Goal: Task Accomplishment & Management: Use online tool/utility

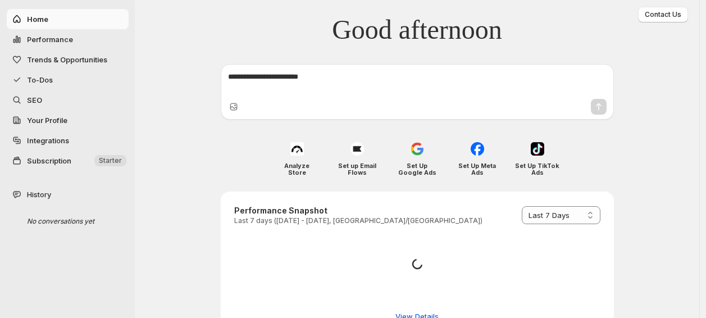
select select "*********"
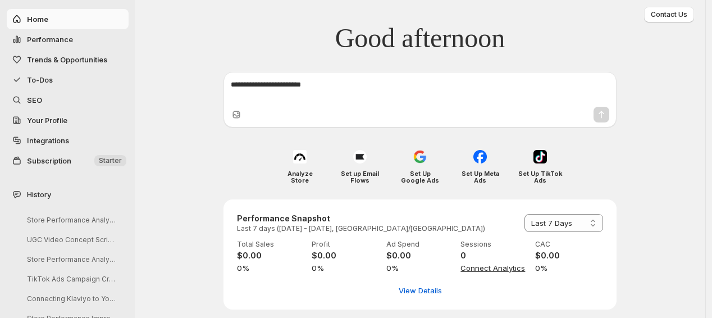
click at [65, 40] on span "Performance" at bounding box center [50, 39] width 46 height 9
select select "**********"
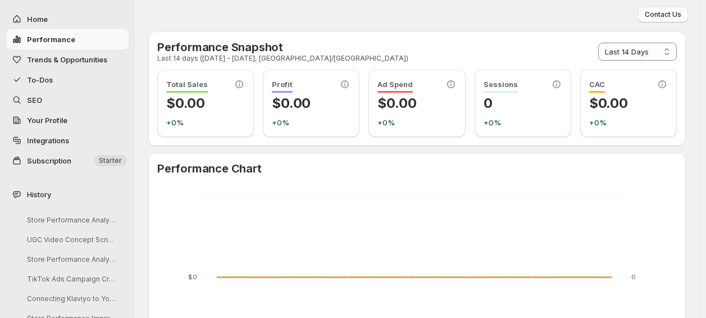
click at [67, 56] on span "Trends & Opportunities" at bounding box center [67, 59] width 80 height 9
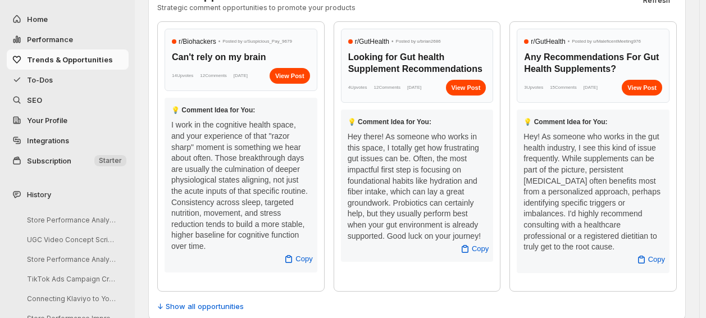
scroll to position [484, 0]
click at [295, 78] on div "View Post" at bounding box center [290, 75] width 40 height 16
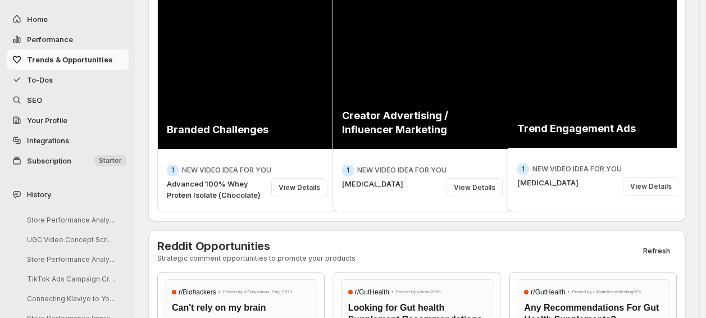
scroll to position [0, 0]
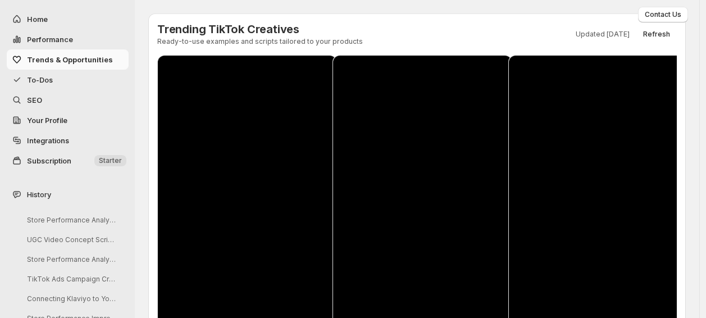
click at [43, 78] on span "To-Dos" at bounding box center [40, 79] width 26 height 9
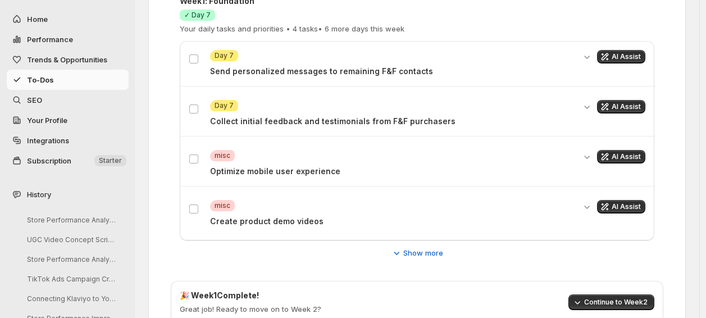
scroll to position [293, 0]
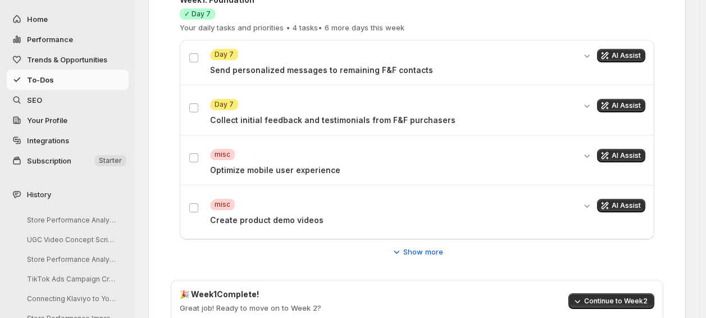
click at [188, 158] on div "Critical misc Optimize mobile user experience AI Assist" at bounding box center [417, 162] width 475 height 45
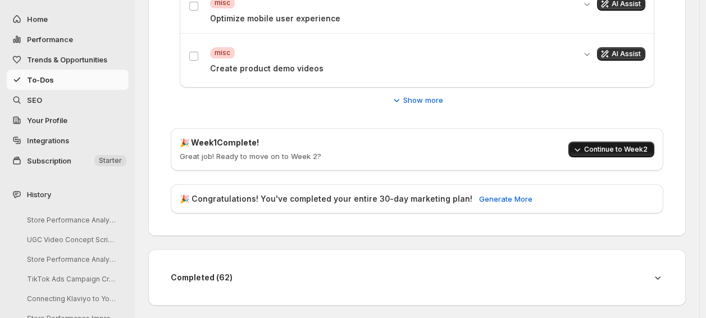
click at [598, 143] on button "Continue to Week 2" at bounding box center [611, 150] width 86 height 16
click at [602, 149] on span "Continue to Week 3" at bounding box center [616, 149] width 63 height 9
click at [602, 149] on span "Continue to Week 4" at bounding box center [616, 149] width 63 height 9
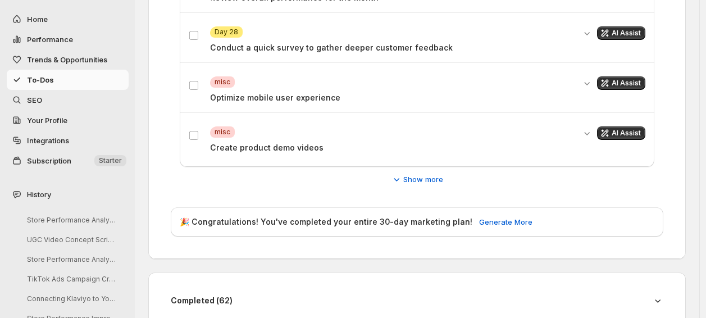
scroll to position [366, 0]
click at [426, 176] on span "Show more" at bounding box center [423, 178] width 40 height 11
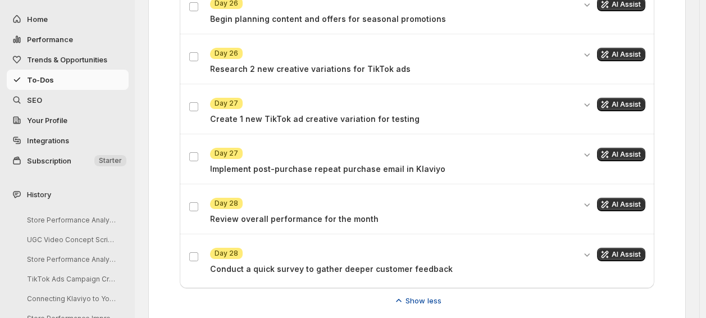
scroll to position [989, 0]
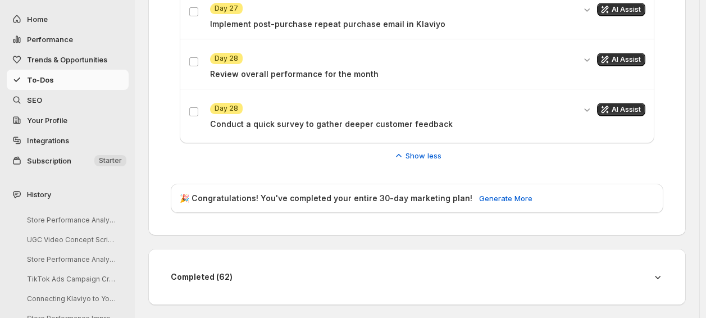
click at [641, 276] on h4 "Completed ( 62 )" at bounding box center [407, 276] width 472 height 11
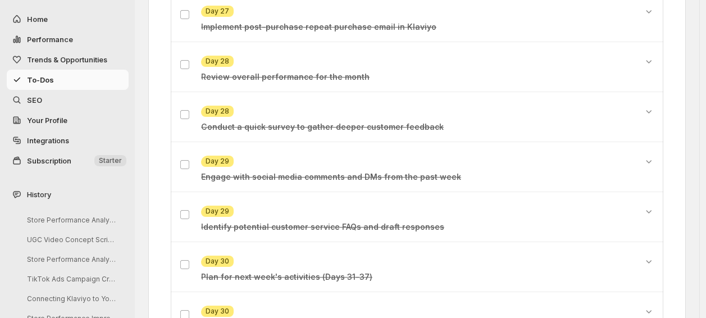
scroll to position [4078, 0]
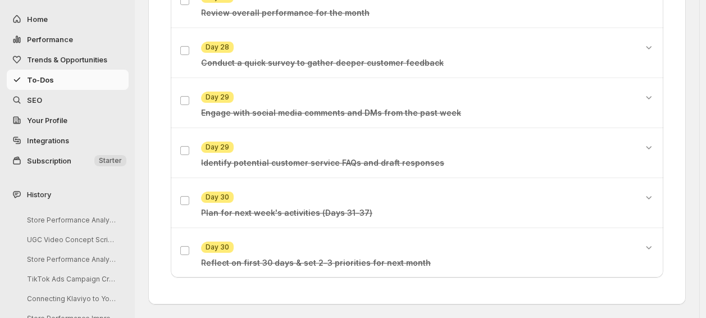
click at [37, 94] on span "SEO" at bounding box center [76, 99] width 99 height 11
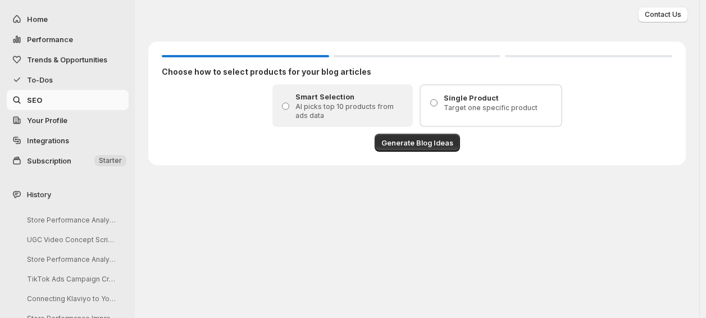
scroll to position [0, 0]
click at [490, 104] on p "Target one specific product" at bounding box center [502, 107] width 111 height 9
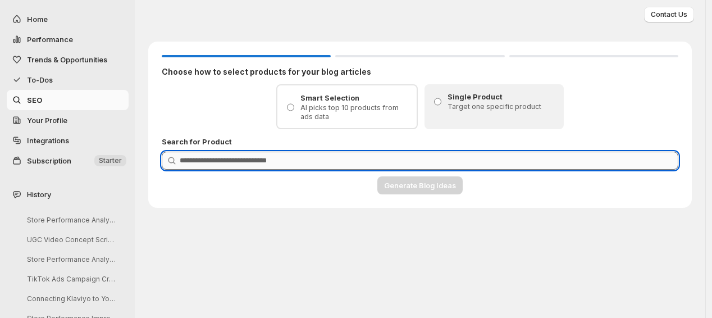
click at [347, 152] on input "Product Search" at bounding box center [429, 161] width 499 height 18
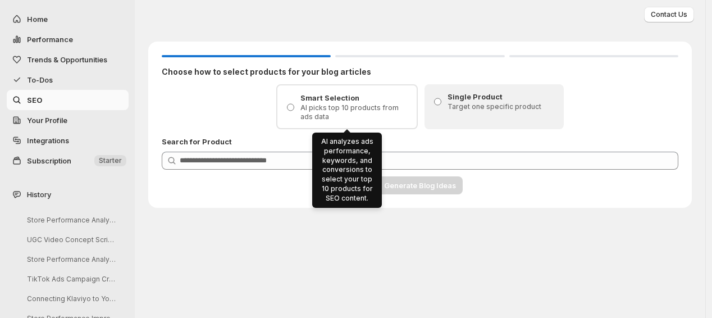
click at [367, 98] on p "Smart Selection" at bounding box center [356, 97] width 110 height 11
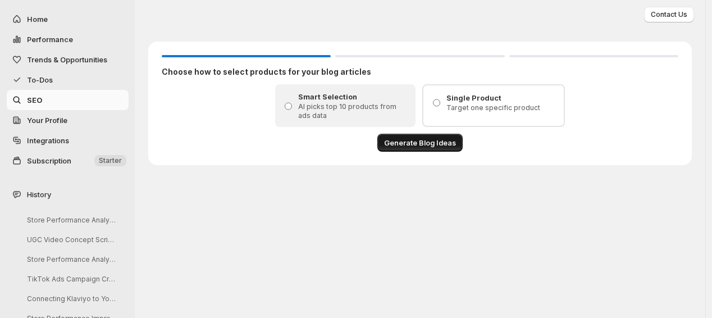
click at [441, 147] on span "Generate Blog Ideas" at bounding box center [420, 142] width 72 height 11
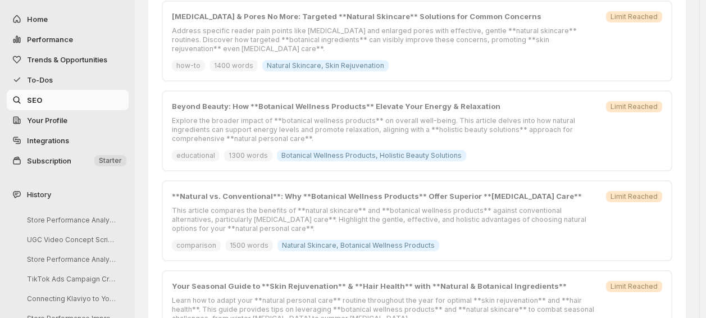
scroll to position [725, 0]
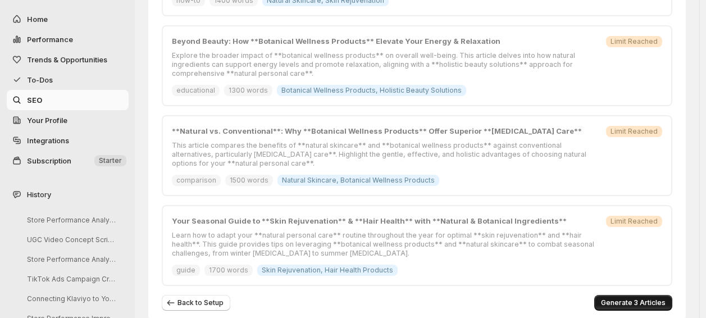
click at [628, 298] on span "Generate 3 Articles" at bounding box center [633, 302] width 65 height 9
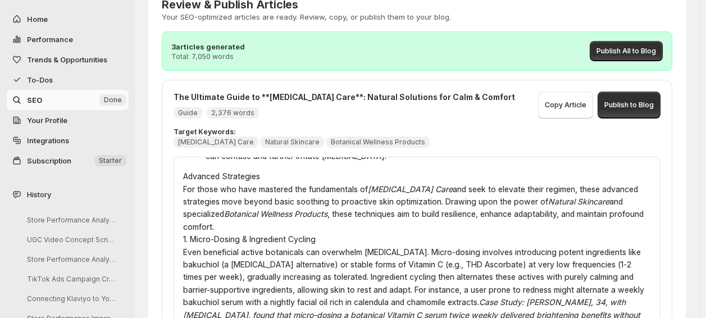
scroll to position [1581, 0]
click at [635, 52] on span "Publish All to Blog" at bounding box center [627, 51] width 60 height 9
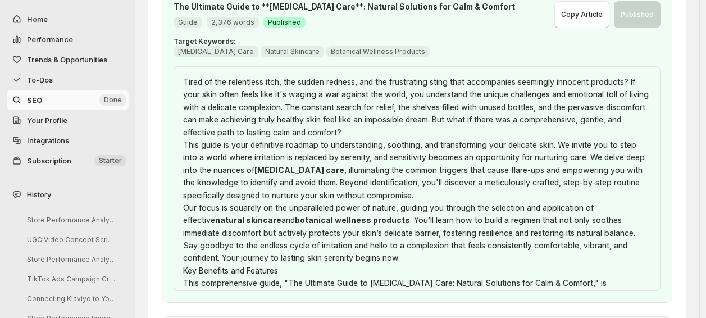
scroll to position [0, 0]
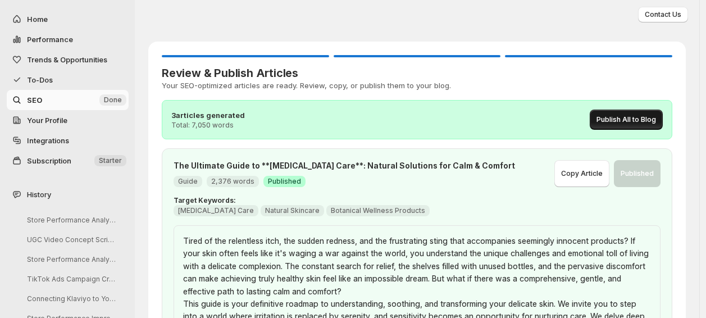
click at [649, 118] on span "Publish All to Blog" at bounding box center [627, 119] width 60 height 9
click at [53, 123] on span "Your Profile" at bounding box center [47, 120] width 40 height 9
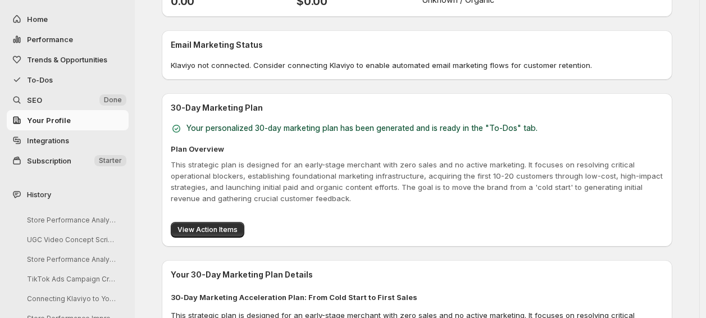
scroll to position [448, 0]
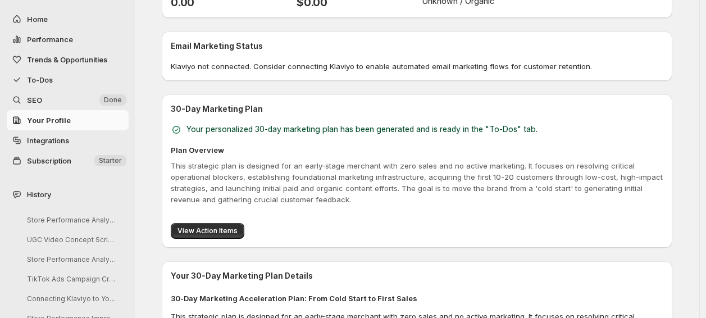
click at [62, 134] on link "Integrations" at bounding box center [68, 140] width 122 height 20
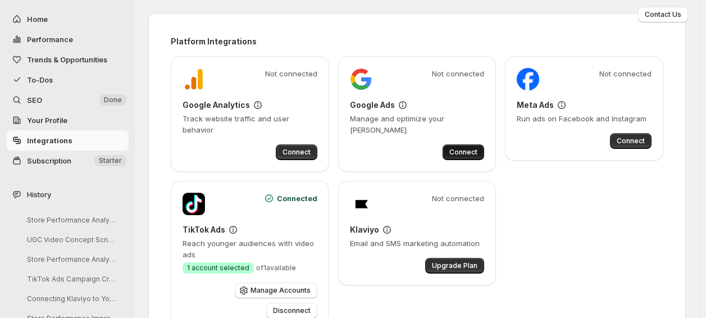
click at [462, 154] on span "Connect" at bounding box center [463, 152] width 28 height 9
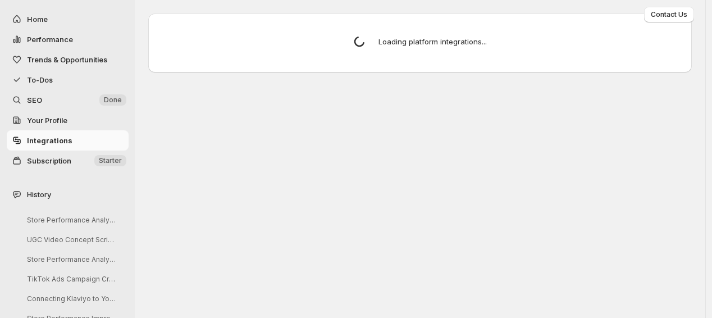
click at [300, 136] on div "Contact Us Review & Publish Articles Your SEO-optimized articles are ready. Rev…" at bounding box center [420, 159] width 571 height 318
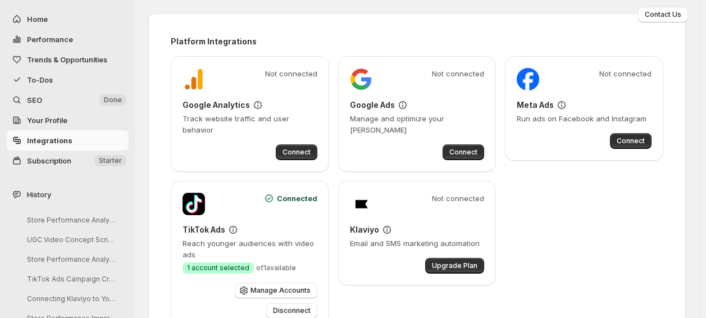
click at [300, 148] on span "Connect" at bounding box center [297, 152] width 28 height 9
click at [637, 134] on button "Connect" at bounding box center [631, 141] width 42 height 16
click at [49, 25] on button "Home" at bounding box center [68, 19] width 122 height 20
select select "**********"
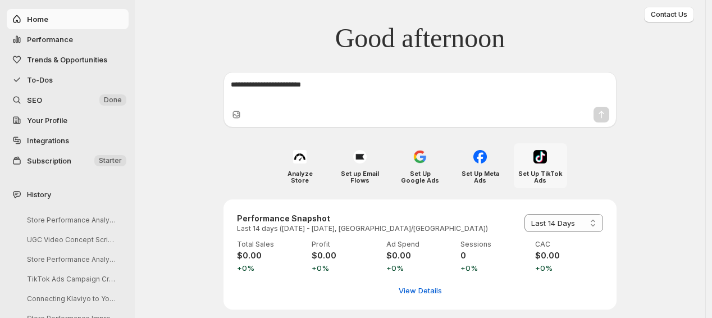
click at [545, 165] on div at bounding box center [540, 157] width 18 height 18
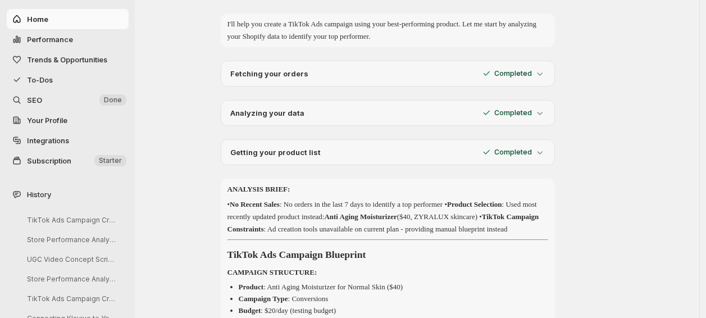
scroll to position [58, 0]
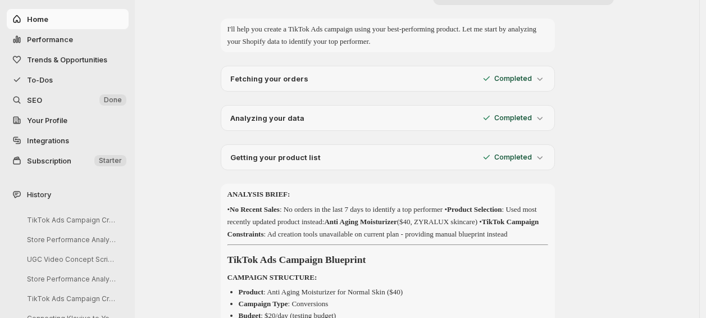
click at [543, 84] on icon at bounding box center [539, 78] width 11 height 11
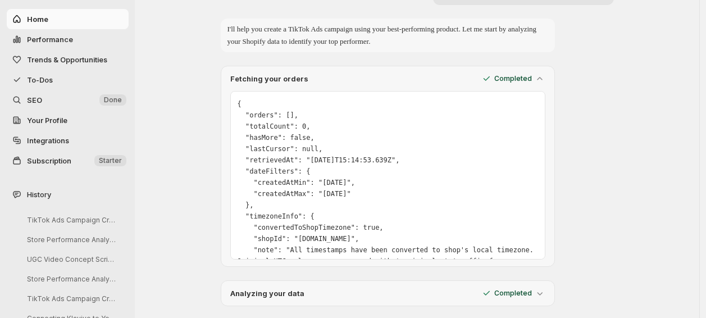
click at [543, 84] on icon at bounding box center [539, 78] width 11 height 11
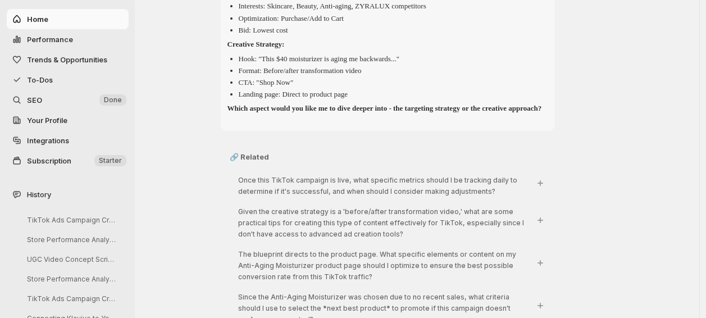
scroll to position [607, 0]
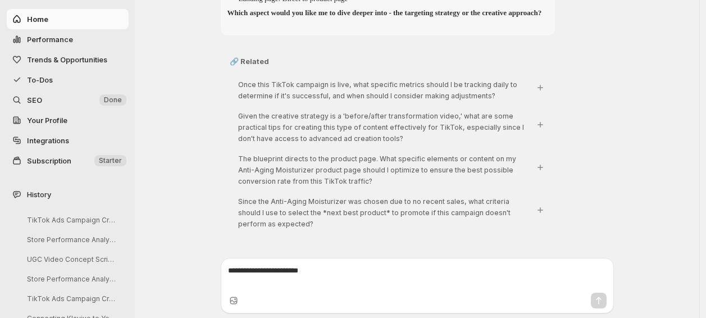
click at [318, 273] on textarea at bounding box center [417, 276] width 379 height 22
click at [358, 270] on textarea "**********" at bounding box center [417, 276] width 379 height 22
type textarea "**********"
click at [599, 295] on icon "Send message" at bounding box center [598, 300] width 11 height 11
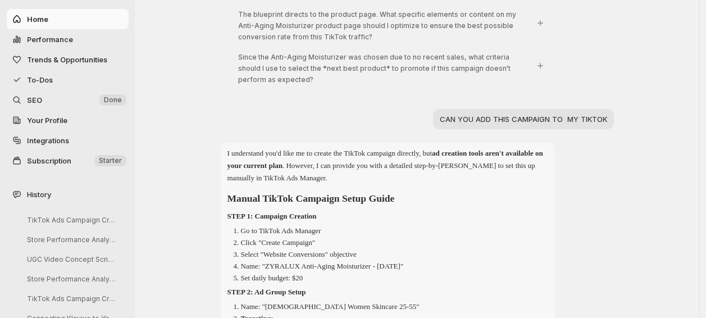
scroll to position [1054, 0]
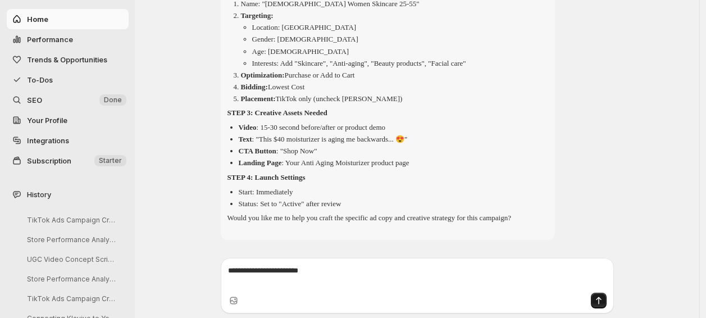
click at [66, 40] on span "Performance" at bounding box center [50, 39] width 46 height 9
select select "**********"
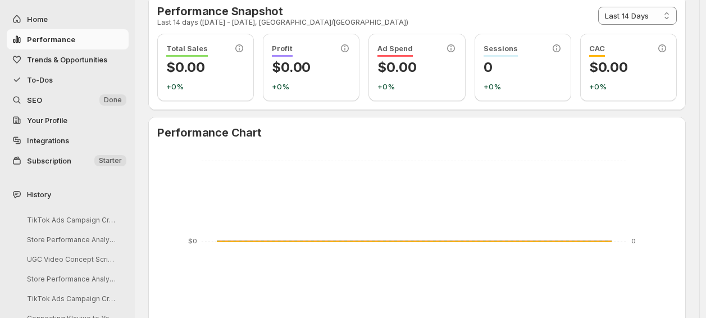
scroll to position [0, 0]
